Goal: Task Accomplishment & Management: Use online tool/utility

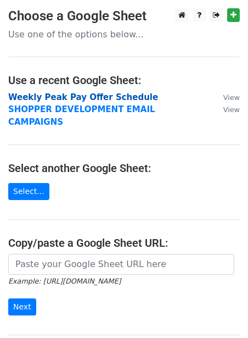
click at [24, 97] on strong "Weekly Peak Pay Offer Schedule" at bounding box center [83, 97] width 150 height 10
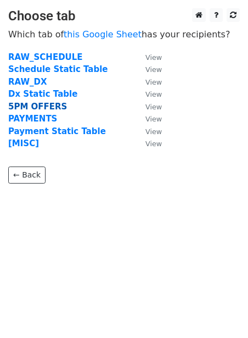
click at [21, 105] on strong "5PM OFFERS" at bounding box center [37, 107] width 59 height 10
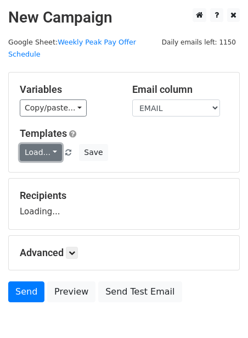
click at [31, 144] on link "Load..." at bounding box center [41, 152] width 42 height 17
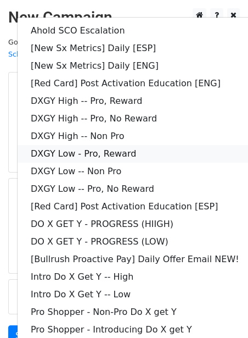
scroll to position [89, 0]
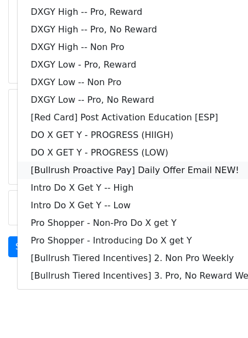
click at [70, 161] on link "[Bullrush Proactive Pay] Daily Offer Email NEW!" at bounding box center [149, 170] width 262 height 18
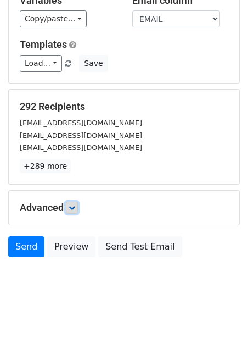
click at [77, 202] on link at bounding box center [72, 208] width 12 height 12
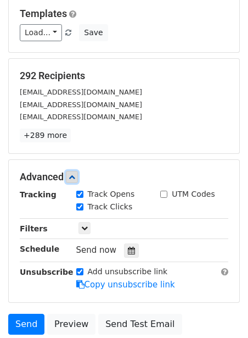
scroll to position [137, 0]
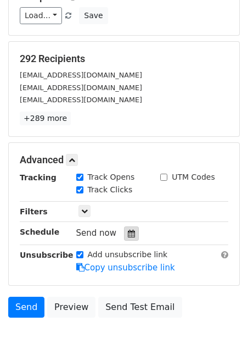
click at [128, 230] on icon at bounding box center [131, 234] width 7 height 8
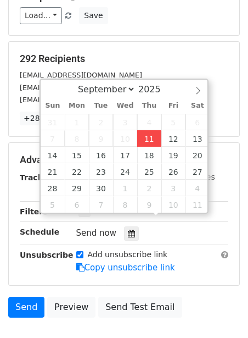
type input "2025-09-11 12:00"
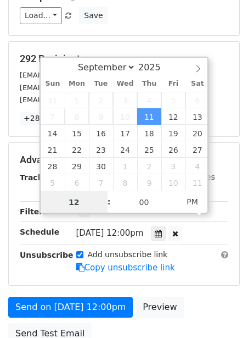
scroll to position [1, 0]
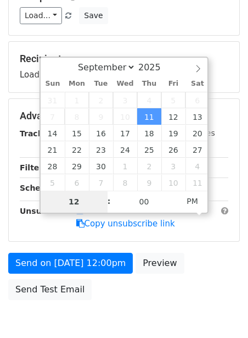
type input "2"
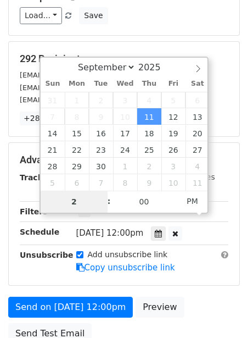
type input "2025-09-11 14:00"
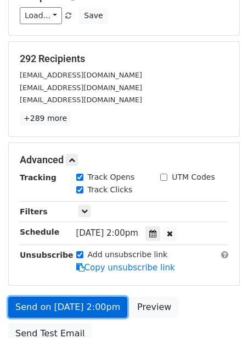
click at [55, 297] on link "Send on Sep 11 at 2:00pm" at bounding box center [67, 307] width 119 height 21
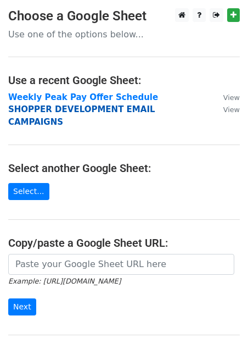
click at [26, 108] on strong "SHOPPER DEVELOPMENT EMAIL CAMPAIGNS" at bounding box center [81, 115] width 147 height 23
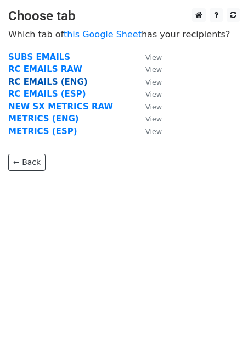
click at [32, 81] on strong "RC EMAILS (ENG)" at bounding box center [48, 82] width 80 height 10
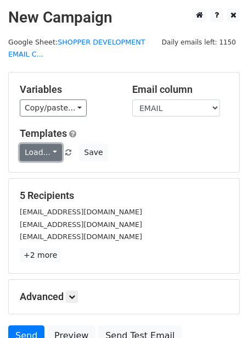
click at [24, 150] on link "Load..." at bounding box center [41, 152] width 42 height 17
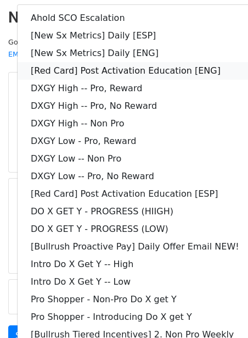
click at [116, 69] on link "[Red Card] Post Activation Education [ENG]" at bounding box center [149, 71] width 262 height 18
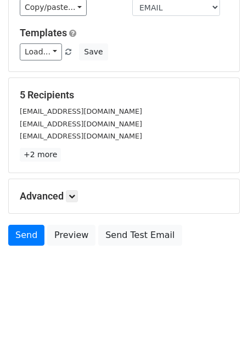
scroll to position [101, 0]
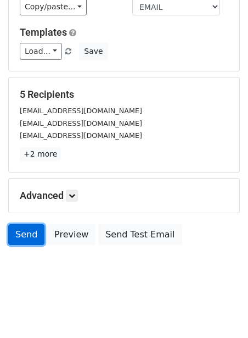
click at [30, 230] on link "Send" at bounding box center [26, 234] width 36 height 21
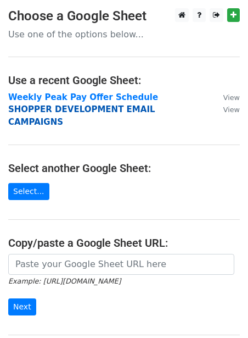
click at [29, 110] on strong "SHOPPER DEVELOPMENT EMAIL CAMPAIGNS" at bounding box center [81, 115] width 147 height 23
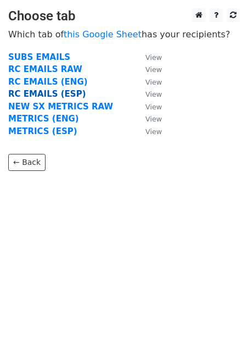
click at [51, 95] on strong "RC EMAILS (ESP)" at bounding box center [46, 94] width 77 height 10
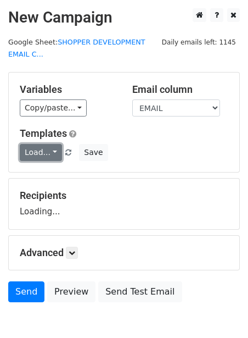
click at [24, 149] on link "Load..." at bounding box center [41, 152] width 42 height 17
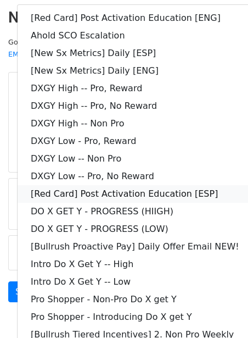
click at [80, 191] on link "[Red Card] Post Activation Education [ESP]" at bounding box center [149, 194] width 262 height 18
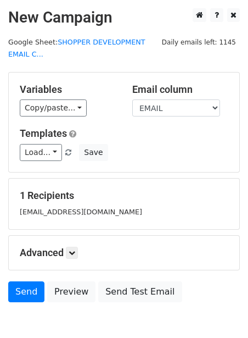
scroll to position [57, 0]
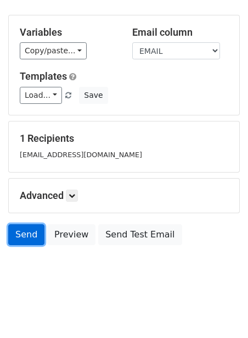
click at [36, 234] on link "Send" at bounding box center [26, 234] width 36 height 21
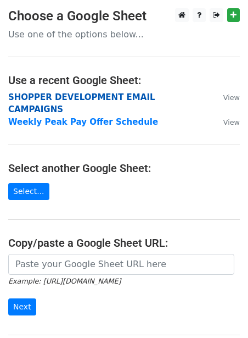
click at [45, 97] on strong "SHOPPER DEVELOPMENT EMAIL CAMPAIGNS" at bounding box center [81, 103] width 147 height 23
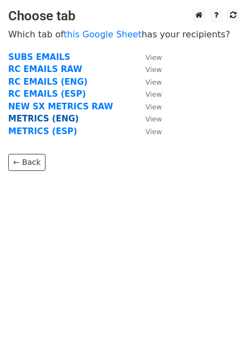
click at [34, 120] on strong "METRICS (ENG)" at bounding box center [43, 119] width 71 height 10
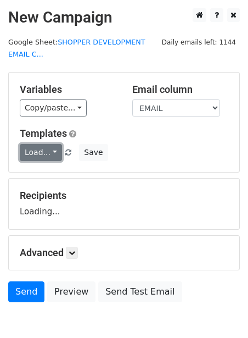
click at [29, 149] on link "Load..." at bounding box center [41, 152] width 42 height 17
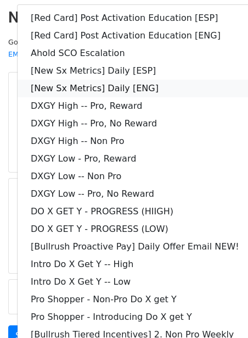
click at [96, 90] on link "[New Sx Metrics] Daily [ENG]" at bounding box center [149, 89] width 262 height 18
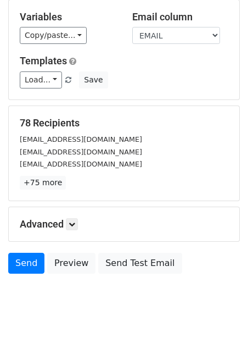
scroll to position [101, 0]
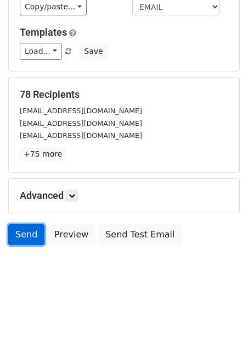
click at [33, 234] on link "Send" at bounding box center [26, 234] width 36 height 21
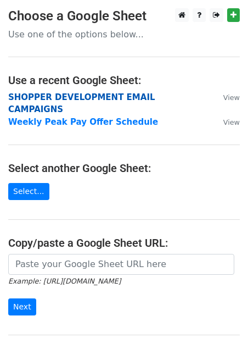
click at [69, 97] on strong "SHOPPER DEVELOPMENT EMAIL CAMPAIGNS" at bounding box center [81, 103] width 147 height 23
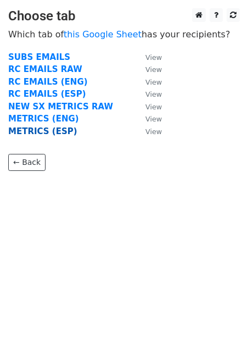
click at [40, 130] on strong "METRICS (ESP)" at bounding box center [42, 131] width 69 height 10
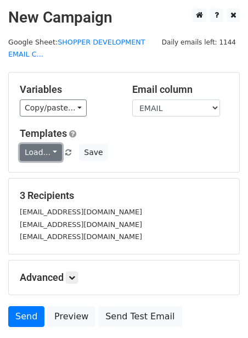
click at [37, 145] on link "Load..." at bounding box center [41, 152] width 42 height 17
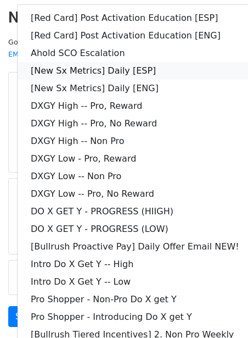
click at [76, 70] on link "[New Sx Metrics] Daily [ESP]" at bounding box center [149, 71] width 262 height 18
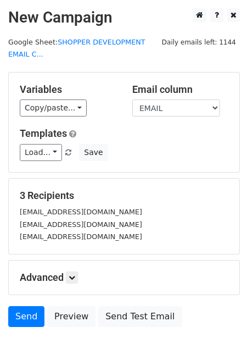
scroll to position [82, 0]
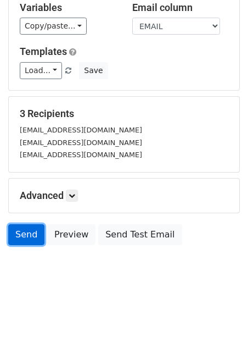
click at [27, 229] on link "Send" at bounding box center [26, 234] width 36 height 21
